Goal: Navigation & Orientation: Find specific page/section

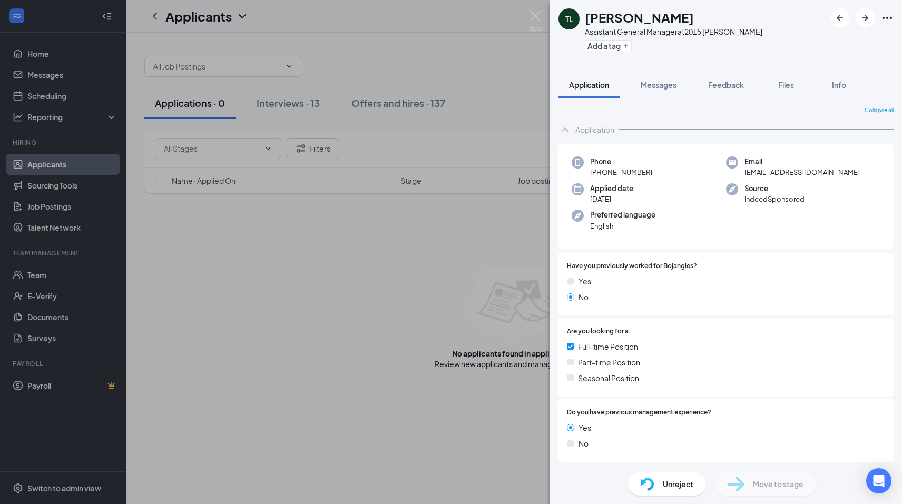
click at [36, 277] on div "TL [PERSON_NAME] Assistant General Manager at 2015 [PERSON_NAME] Add a tag Appl…" at bounding box center [451, 252] width 902 height 504
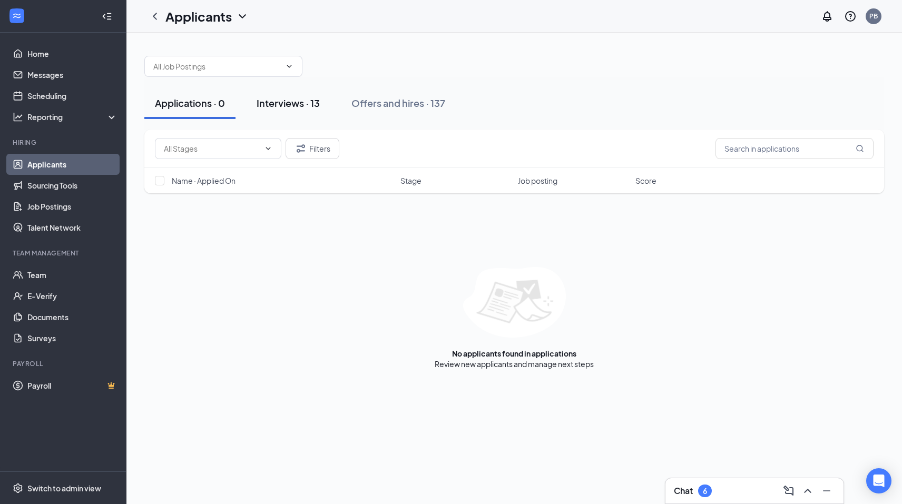
click at [283, 108] on div "Interviews · 13" at bounding box center [288, 102] width 63 height 13
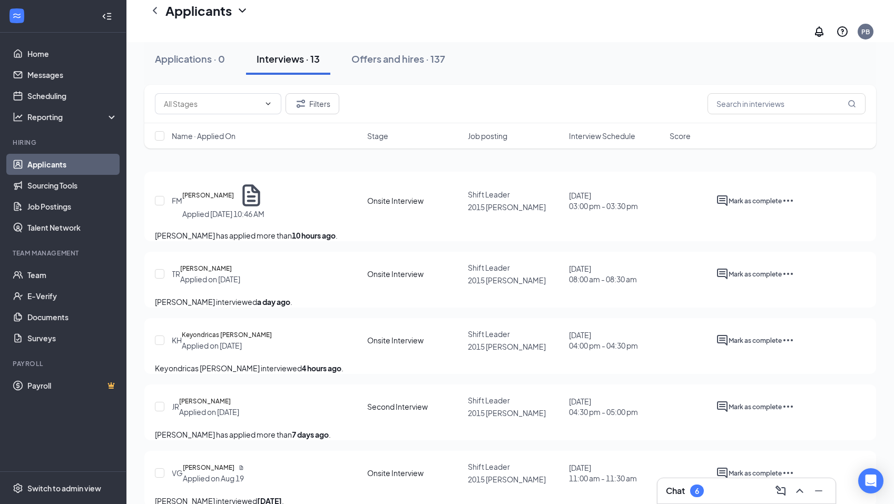
scroll to position [105, 0]
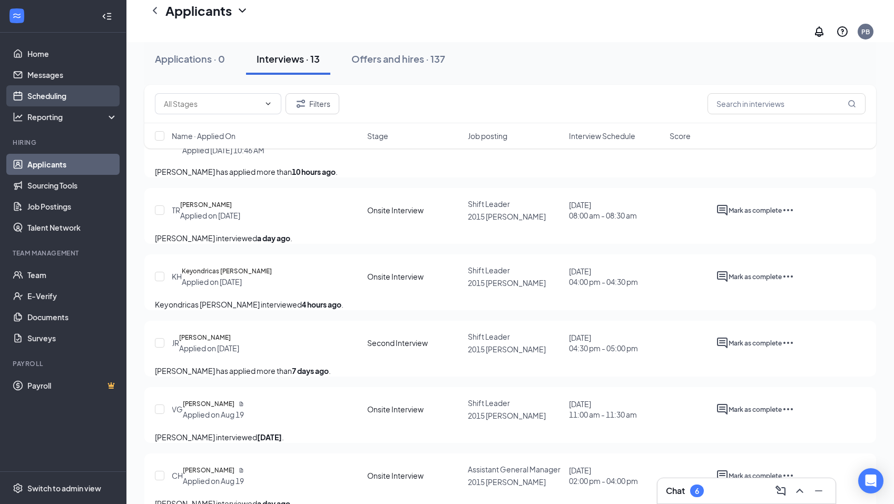
click at [63, 95] on link "Scheduling" at bounding box center [72, 95] width 90 height 21
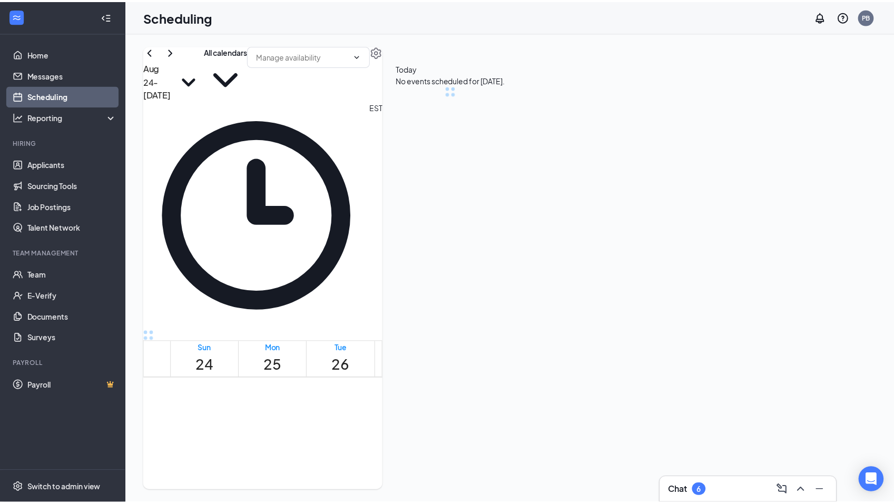
scroll to position [518, 0]
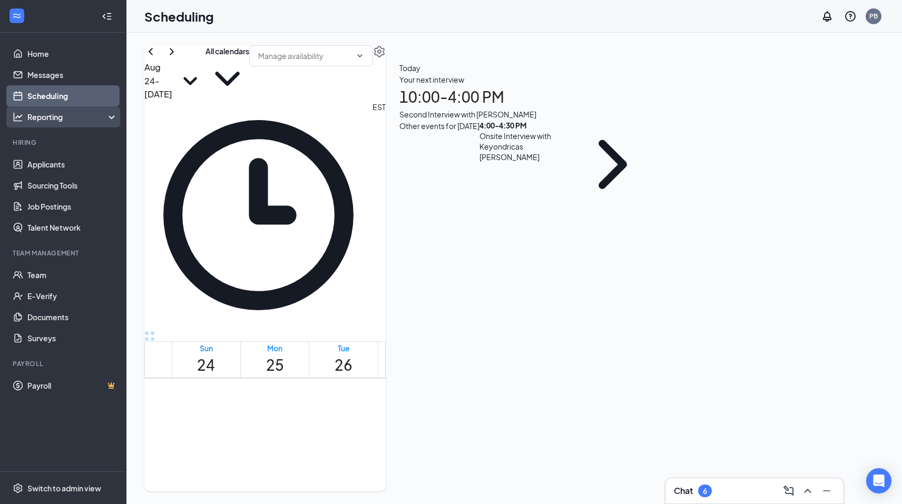
click at [64, 116] on div "Reporting" at bounding box center [72, 117] width 91 height 11
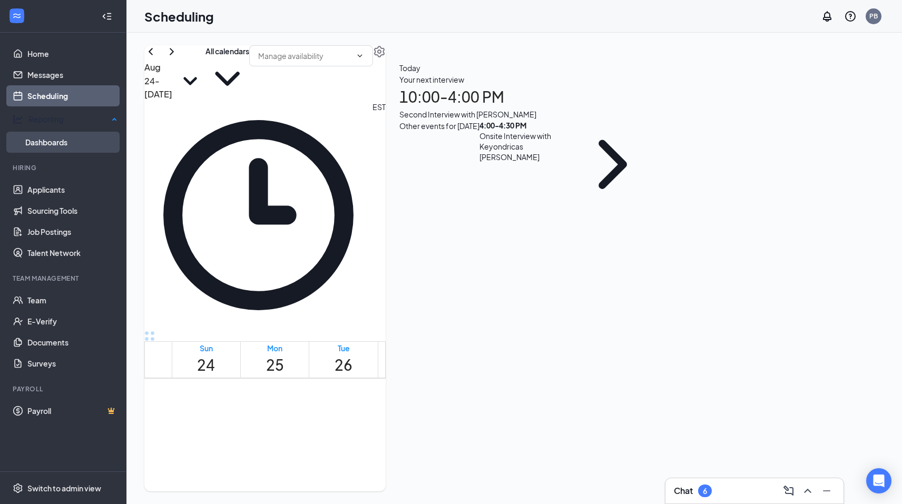
click at [64, 135] on link "Dashboards" at bounding box center [71, 142] width 92 height 21
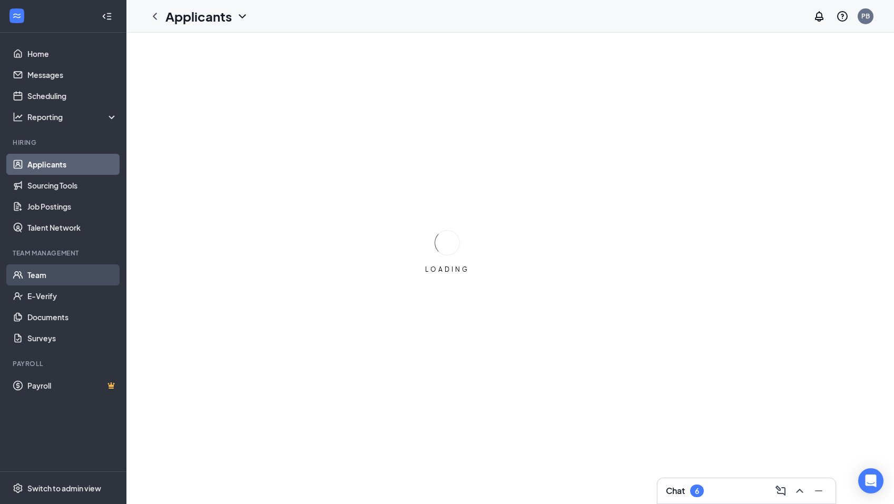
click at [27, 281] on link "Team" at bounding box center [72, 274] width 90 height 21
